Goal: Error: Understand process/instructions

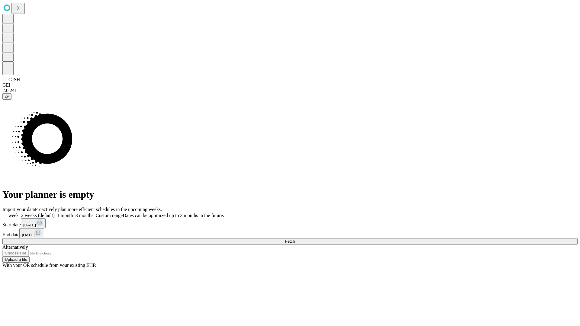
click at [295, 239] on span "Fetch" at bounding box center [290, 241] width 10 height 5
